Goal: Information Seeking & Learning: Compare options

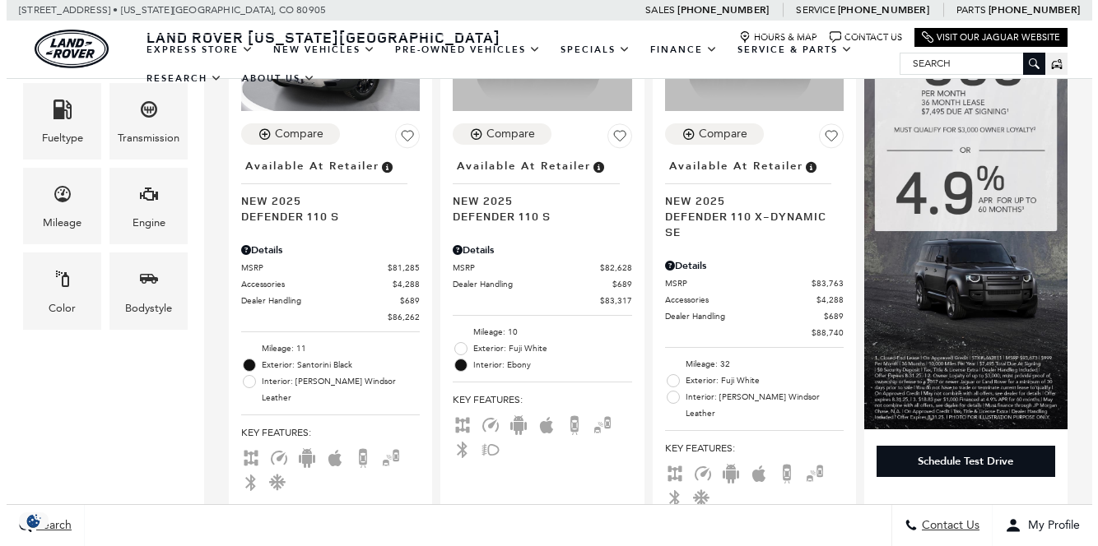
scroll to position [494, 0]
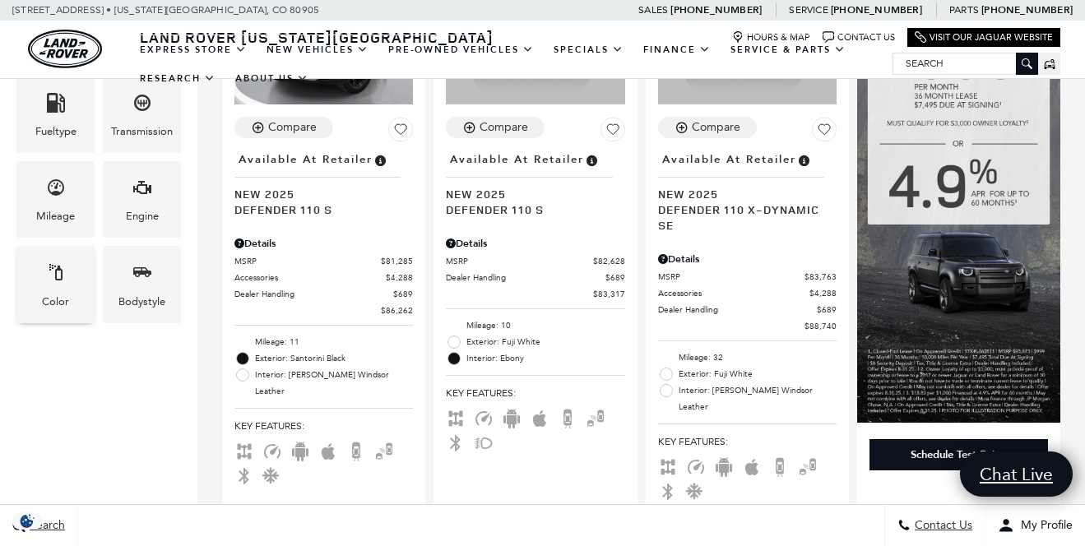
click at [65, 294] on div "Color" at bounding box center [55, 302] width 27 height 18
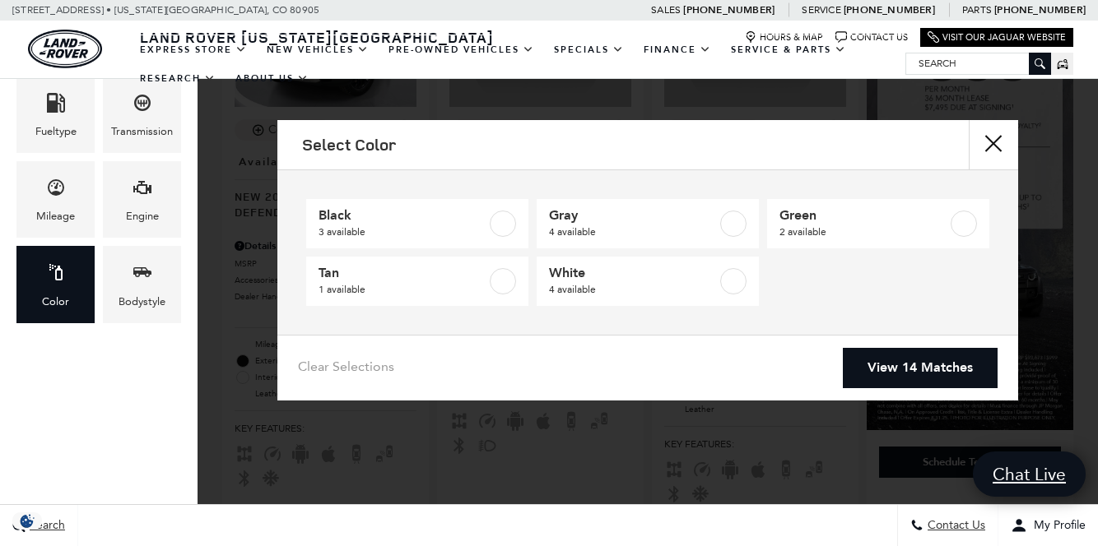
scroll to position [0, 0]
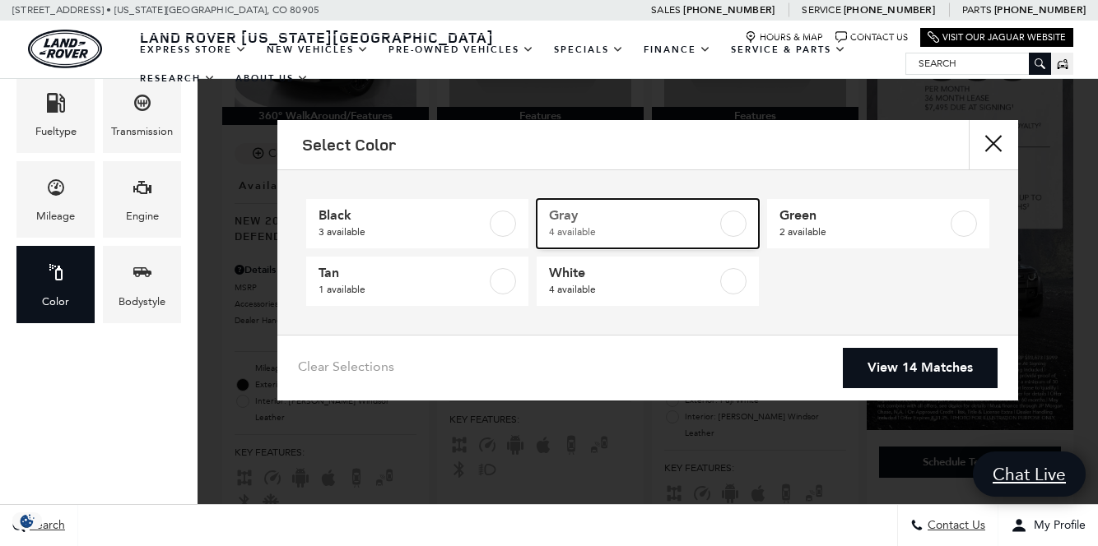
click at [687, 227] on span "4 available" at bounding box center [633, 232] width 168 height 16
type input "$82,519"
checkbox input "true"
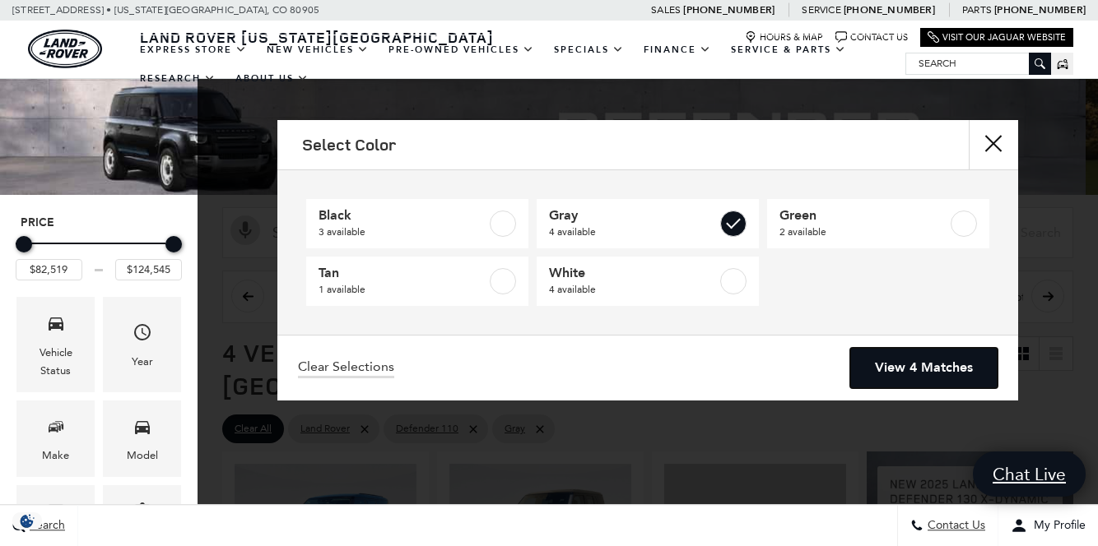
click at [923, 361] on link "View 4 Matches" at bounding box center [923, 368] width 147 height 40
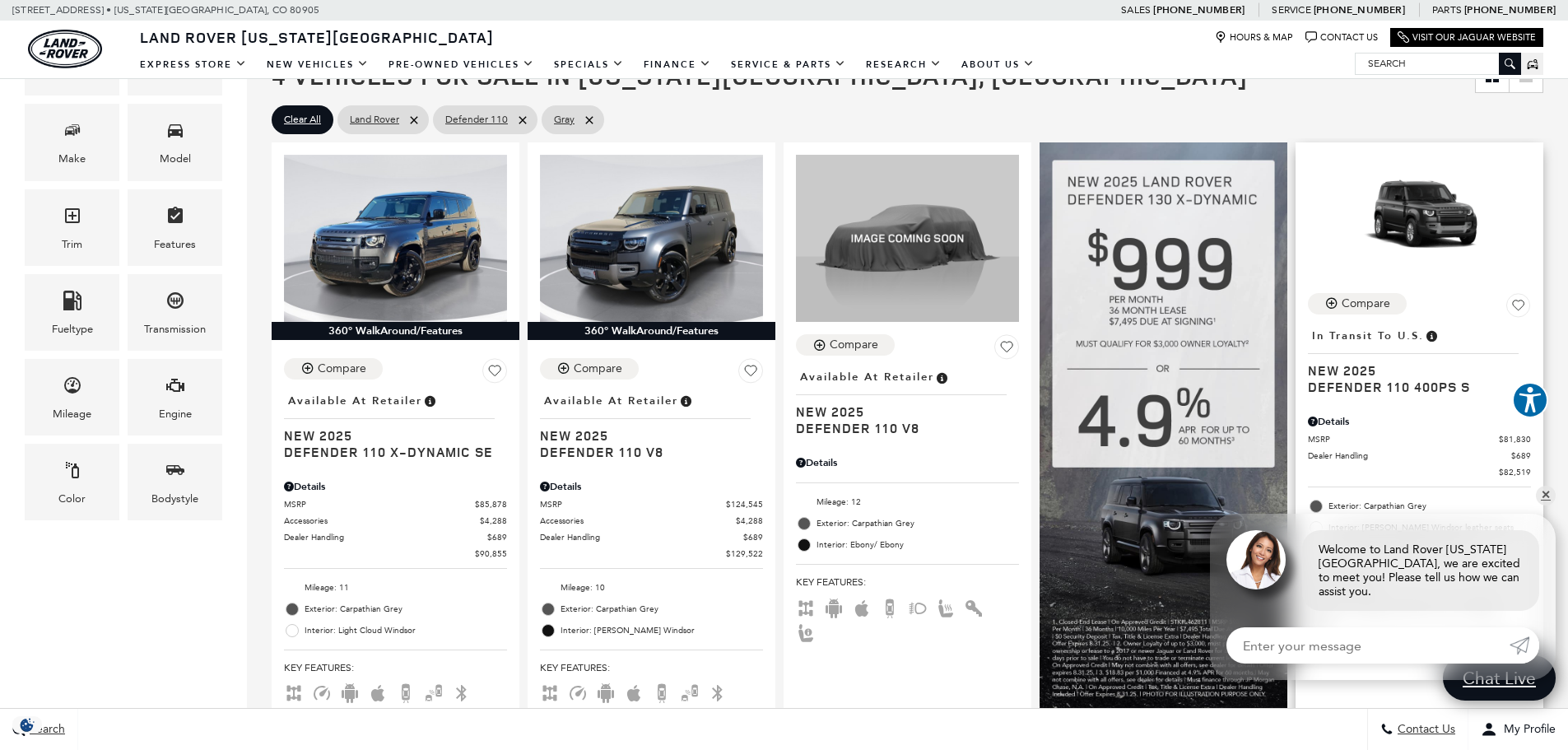
scroll to position [298, 0]
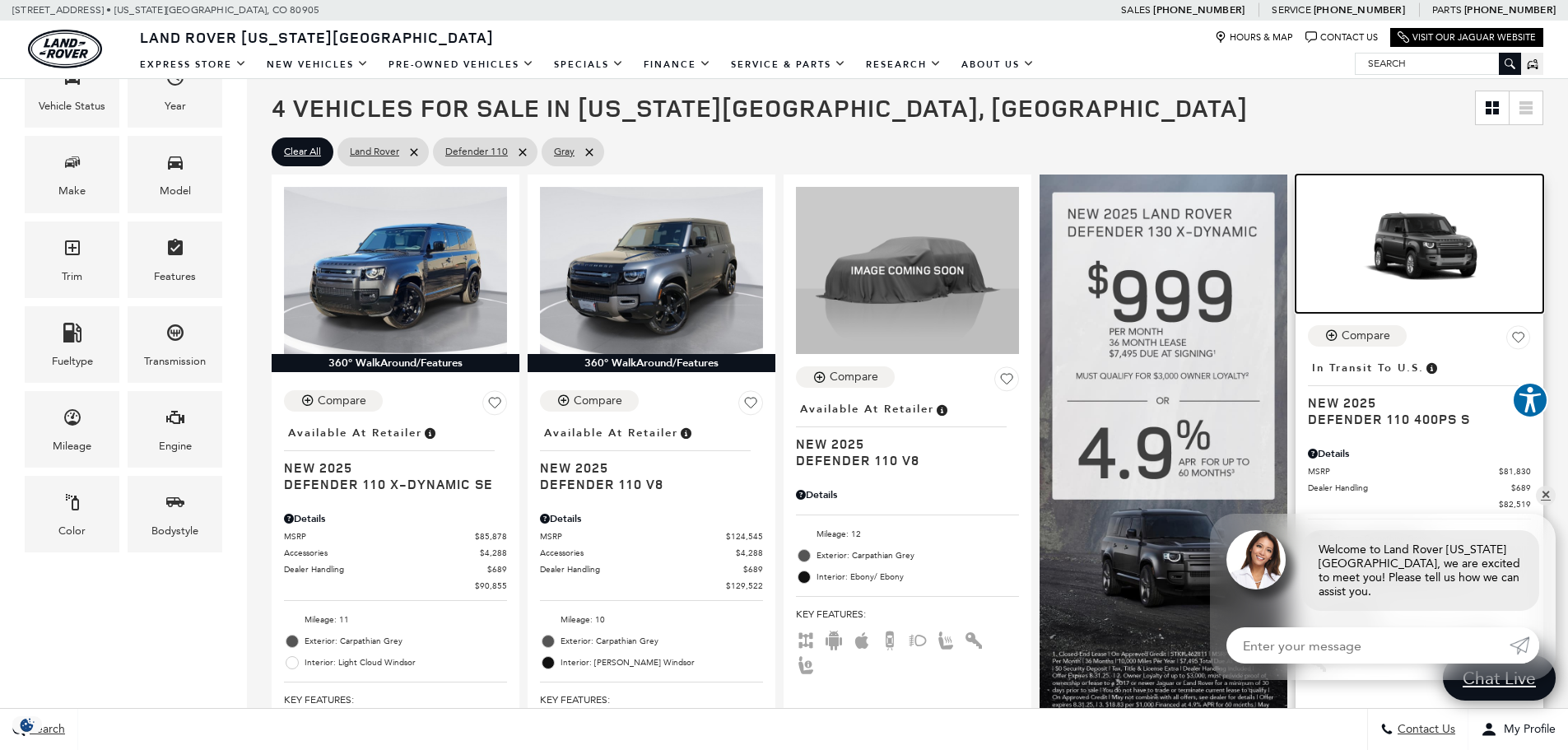
click at [1085, 250] on img at bounding box center [1419, 249] width 223 height 125
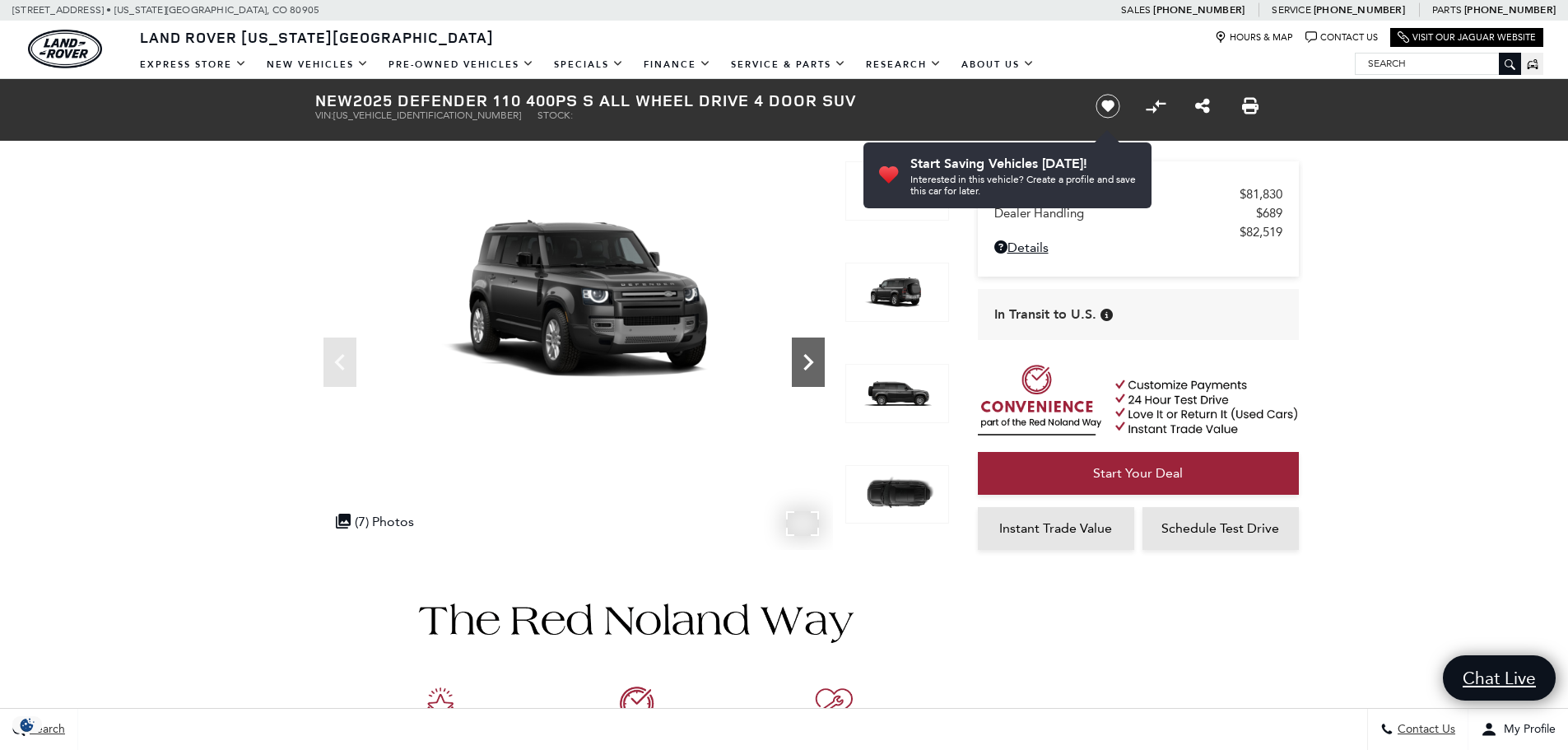
click at [812, 356] on icon "Next" at bounding box center [808, 362] width 33 height 33
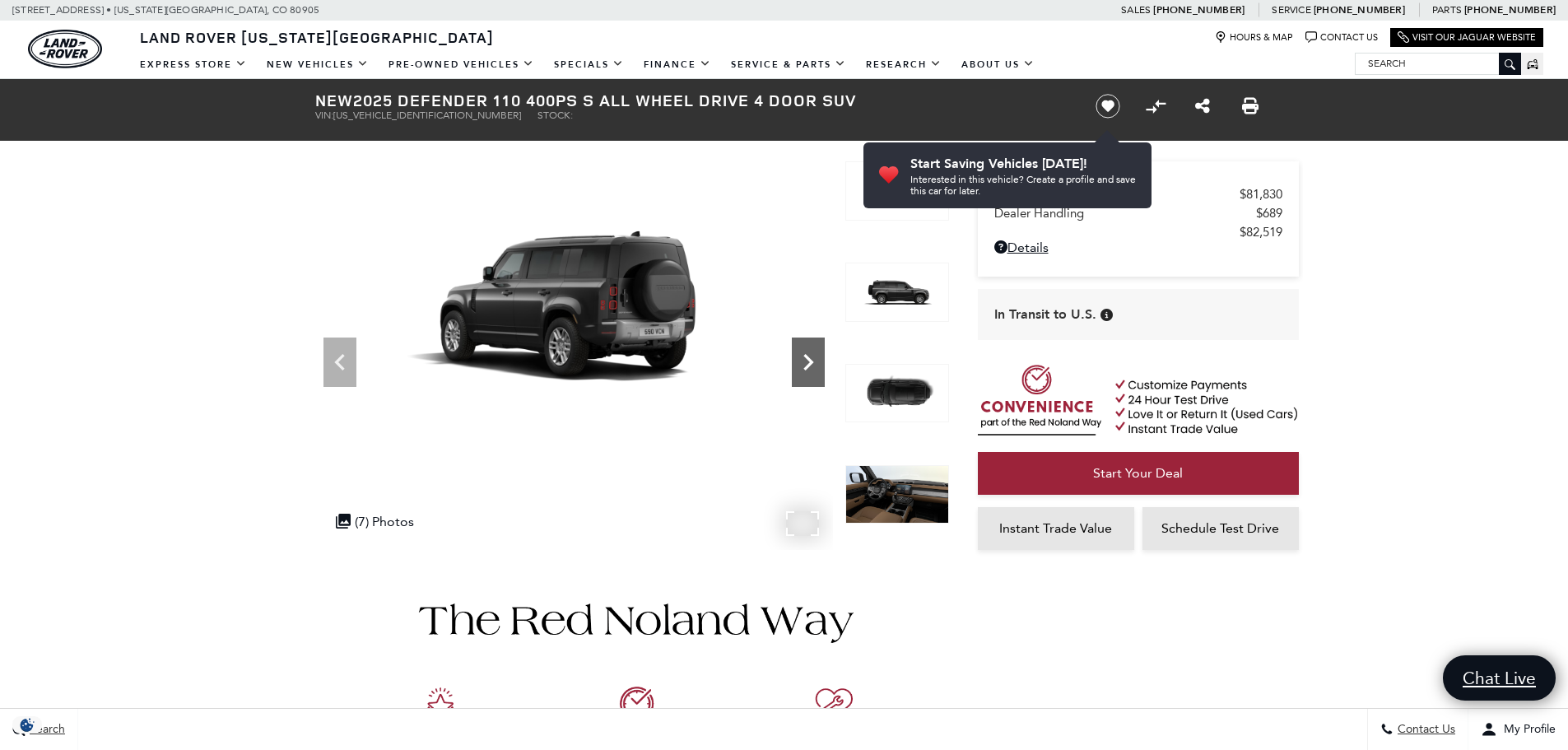
click at [812, 356] on icon "Next" at bounding box center [808, 362] width 33 height 33
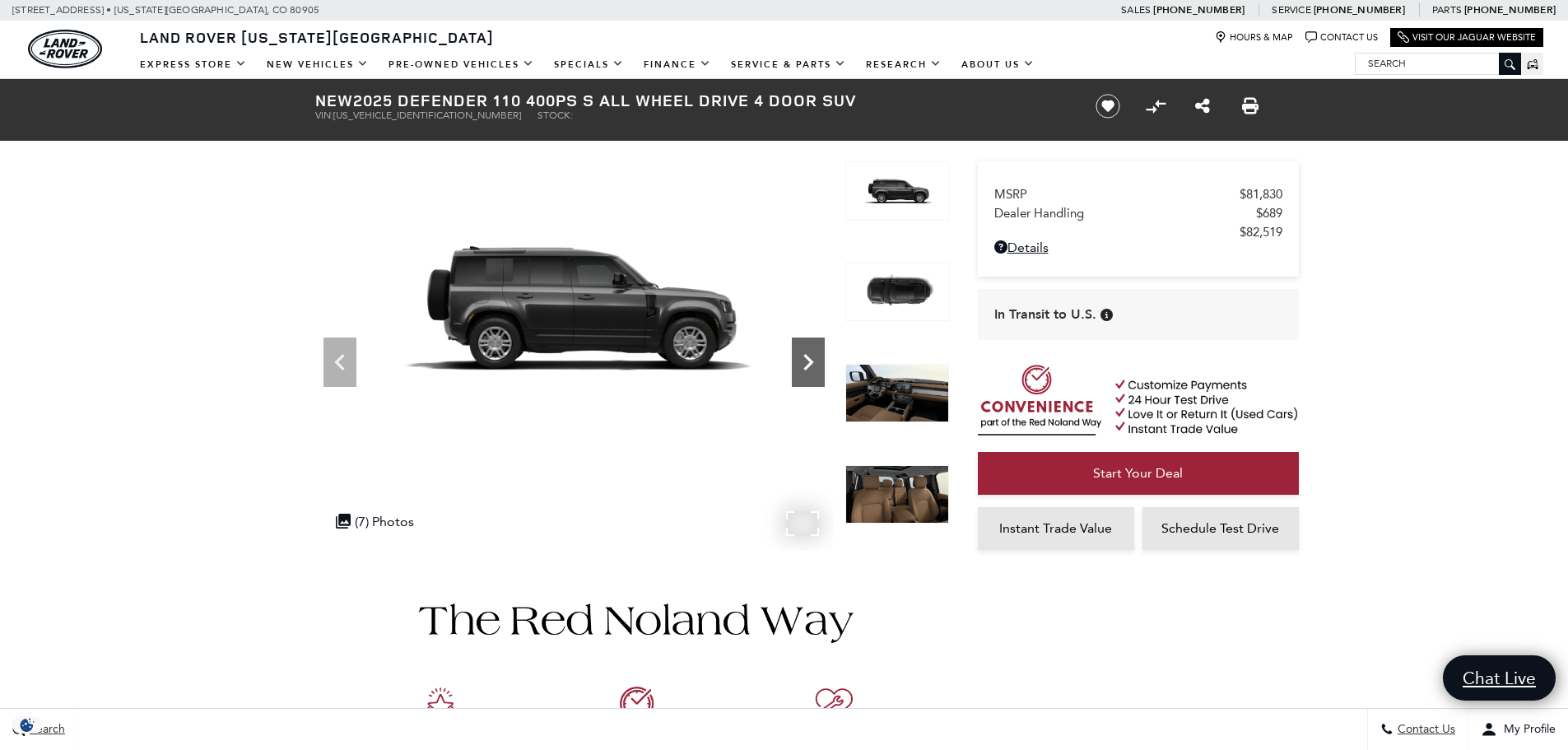
click at [812, 356] on icon "Next" at bounding box center [808, 362] width 33 height 33
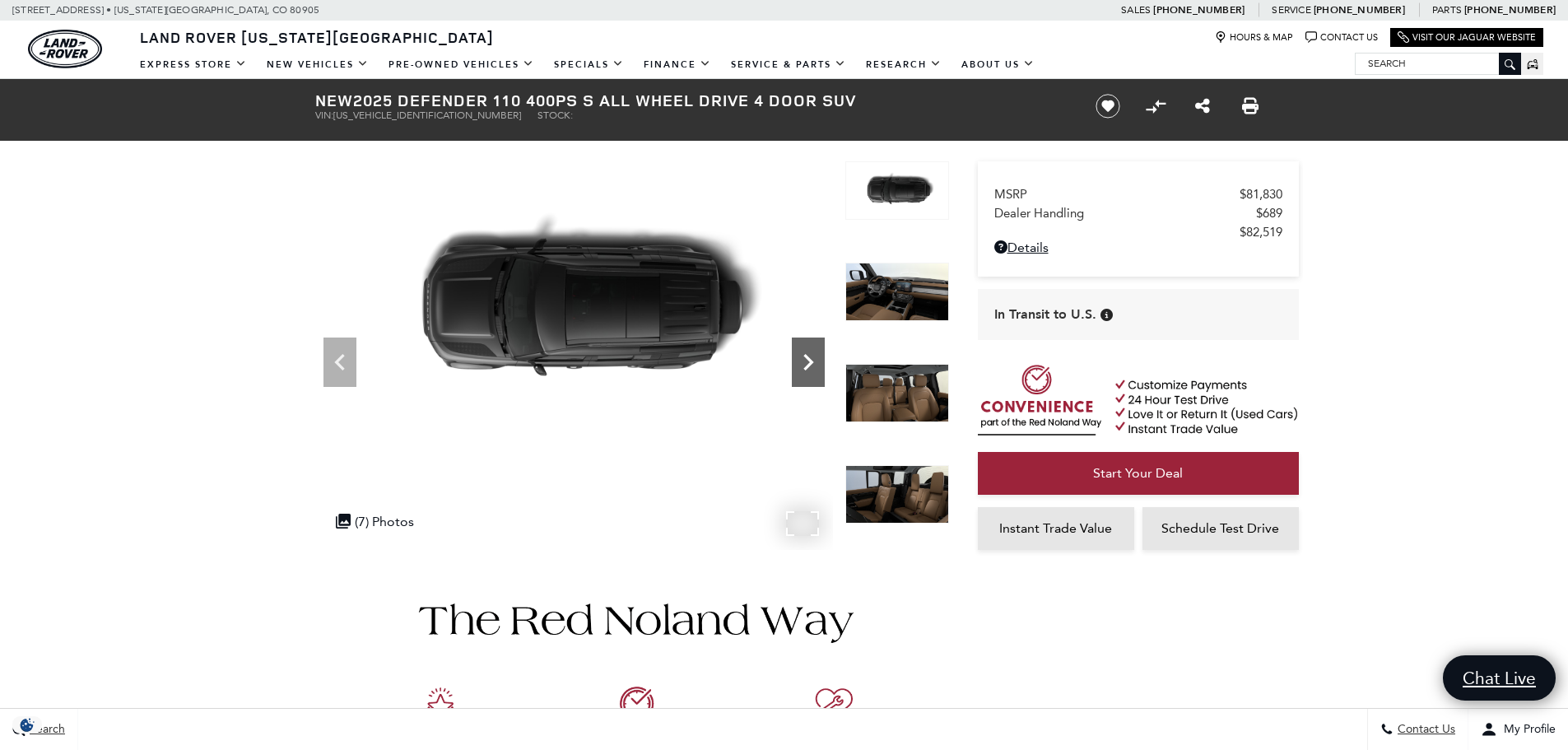
click at [812, 356] on icon "Next" at bounding box center [808, 362] width 33 height 33
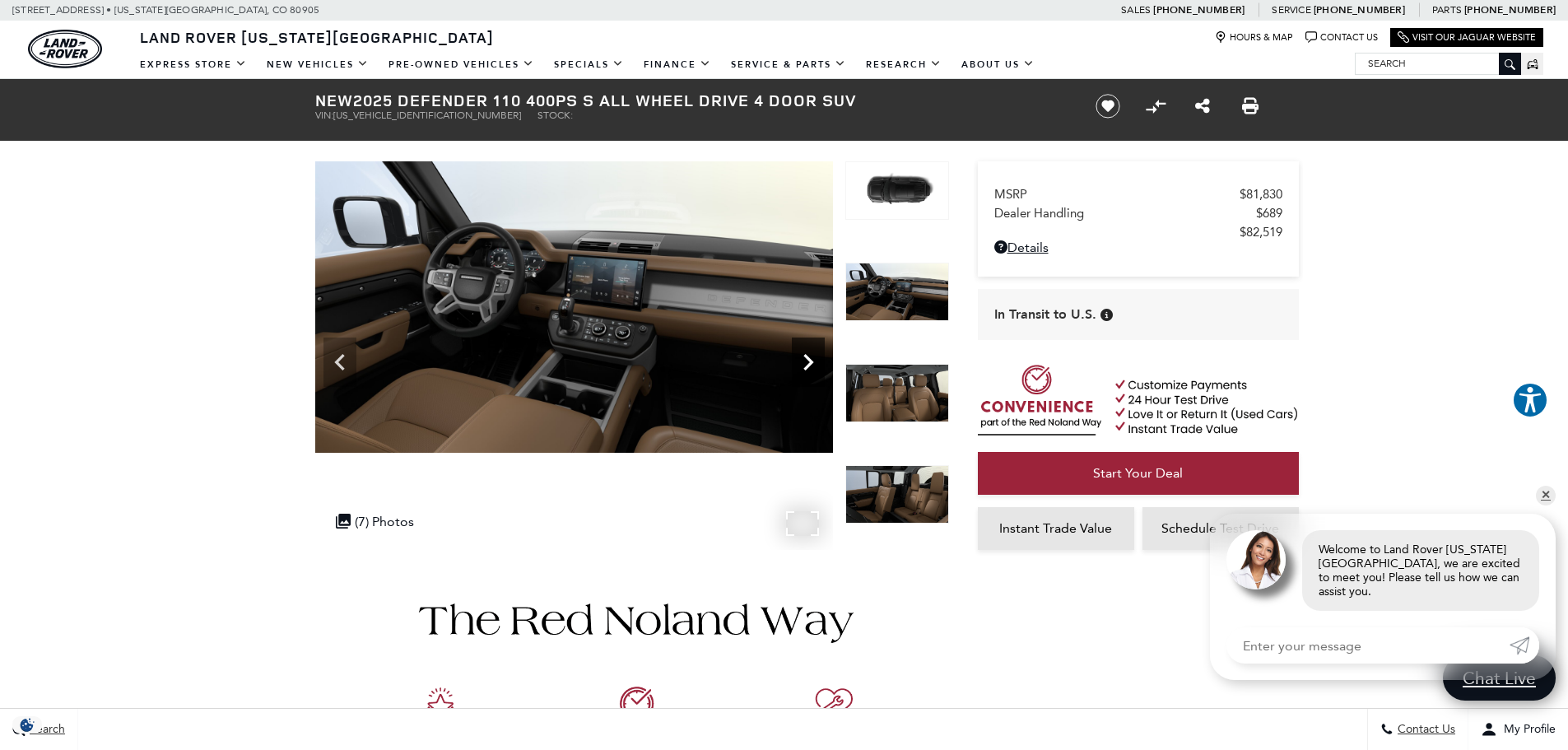
click at [802, 360] on icon "Next" at bounding box center [808, 362] width 33 height 33
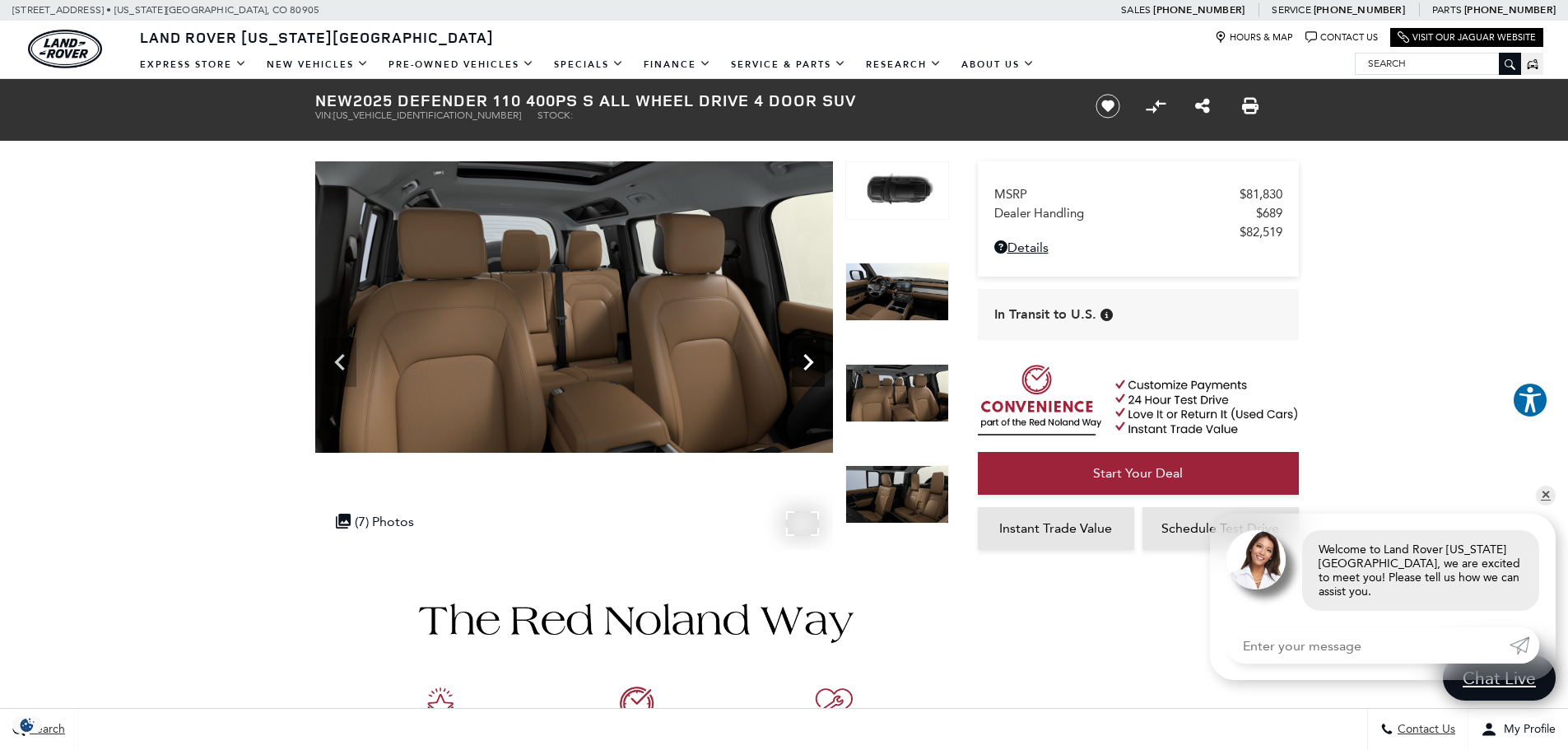
click at [802, 360] on icon "Next" at bounding box center [808, 362] width 33 height 33
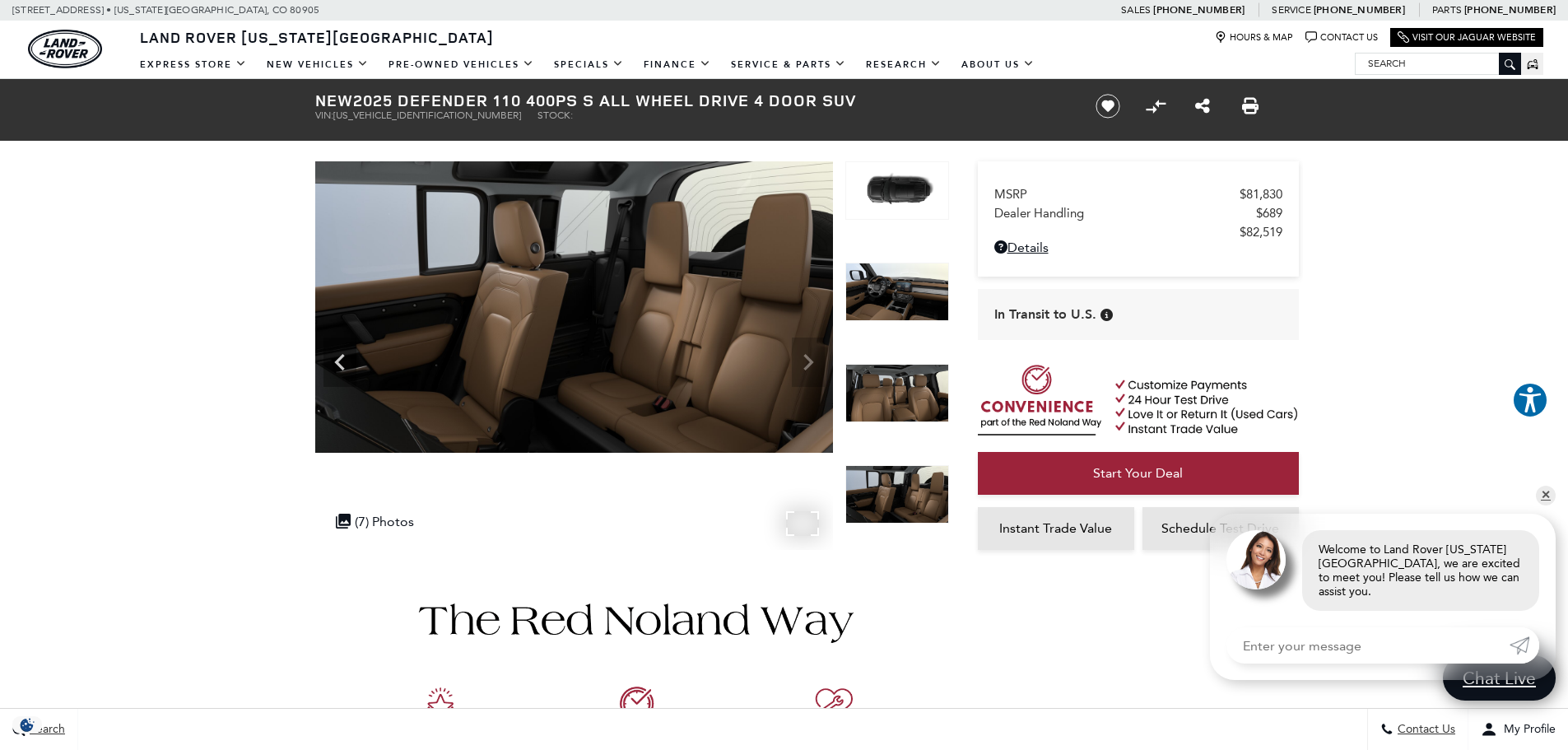
click at [802, 360] on img at bounding box center [574, 306] width 518 height 291
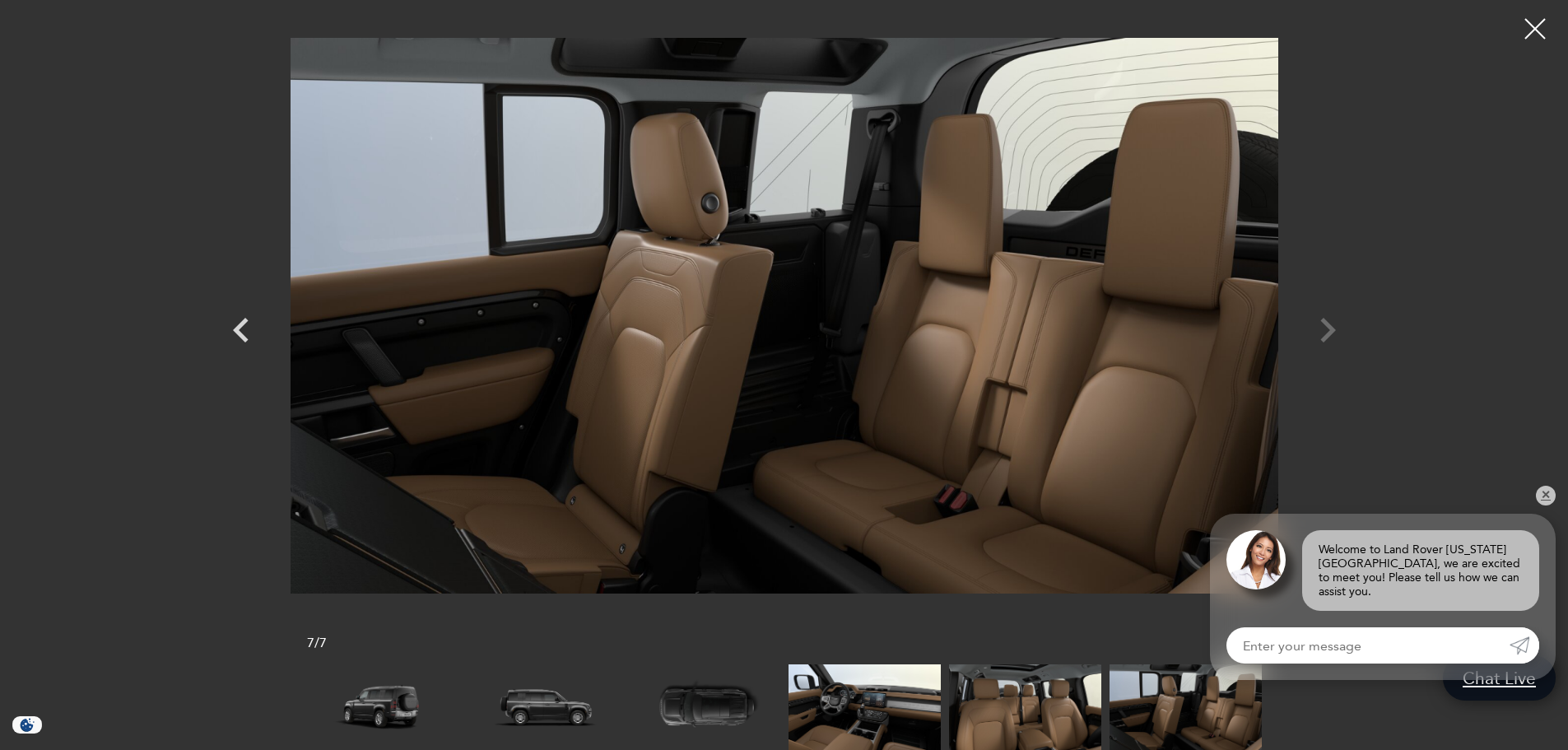
click at [1322, 344] on div at bounding box center [784, 315] width 1152 height 606
click at [1323, 332] on div at bounding box center [784, 315] width 1152 height 606
click at [1335, 326] on div at bounding box center [784, 315] width 1152 height 606
click at [1331, 327] on div at bounding box center [784, 315] width 1152 height 606
click at [1536, 26] on div at bounding box center [1534, 28] width 41 height 41
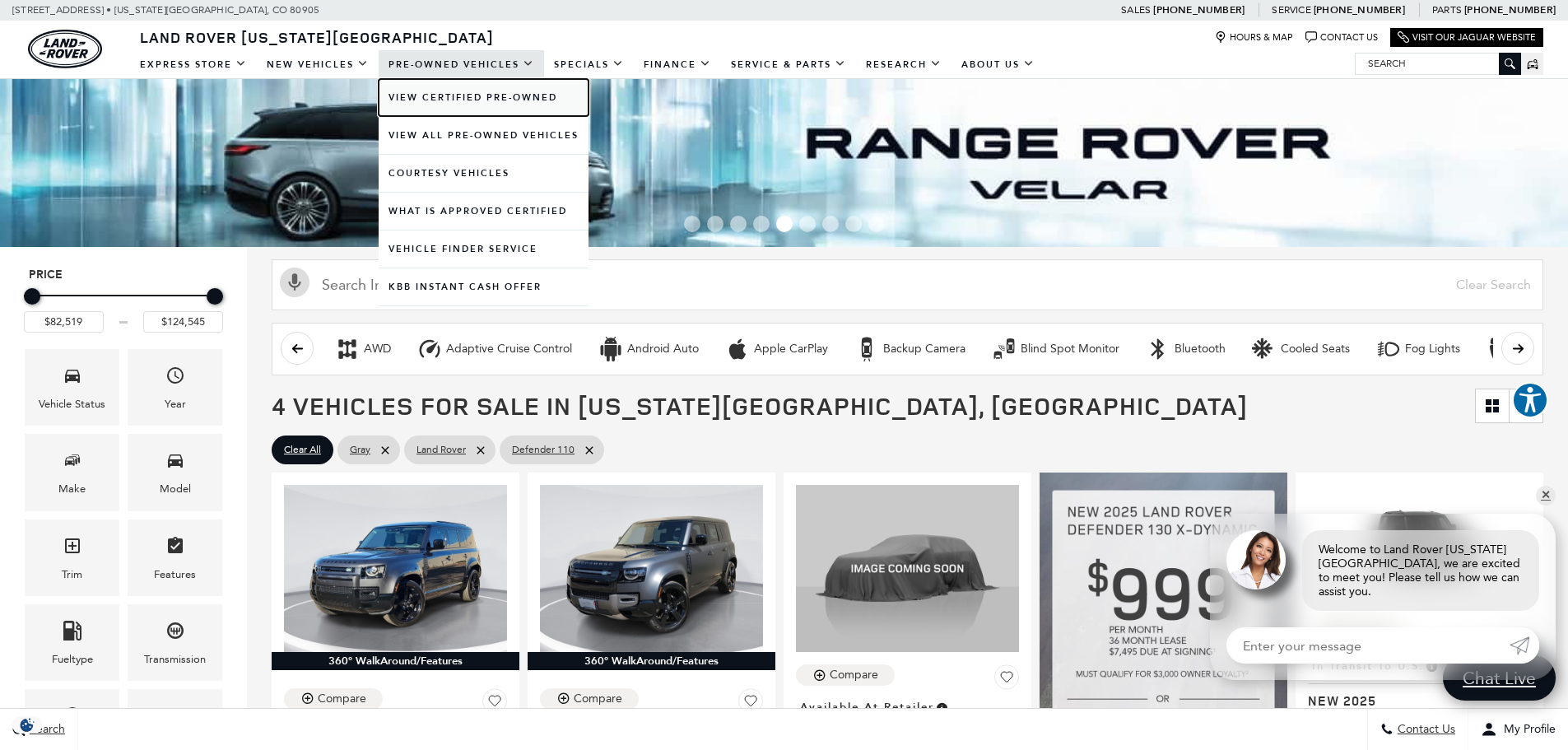
click at [458, 91] on link "View Certified Pre-Owned" at bounding box center [484, 97] width 210 height 37
